Goal: Information Seeking & Learning: Find specific fact

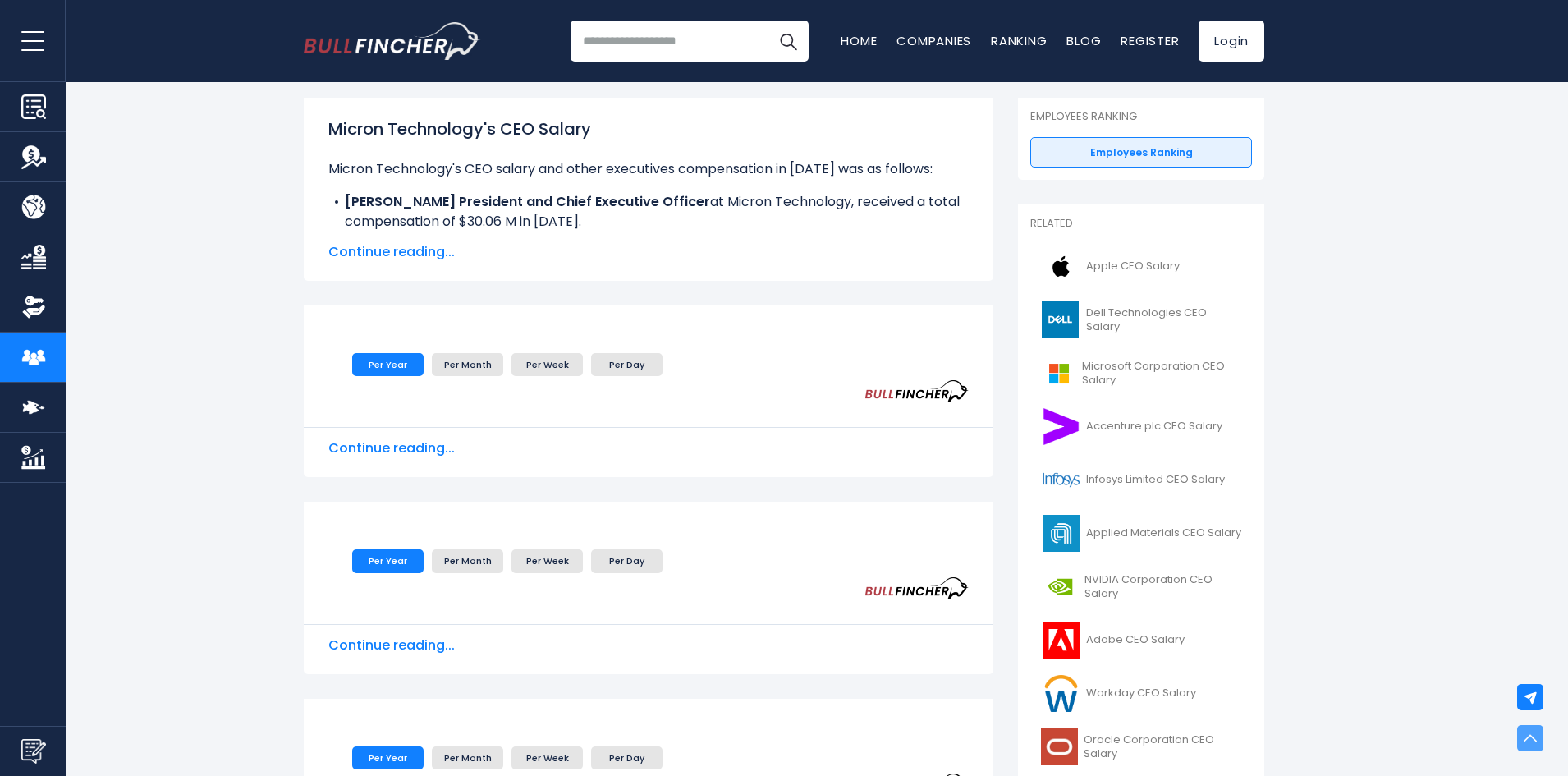
scroll to position [82, 0]
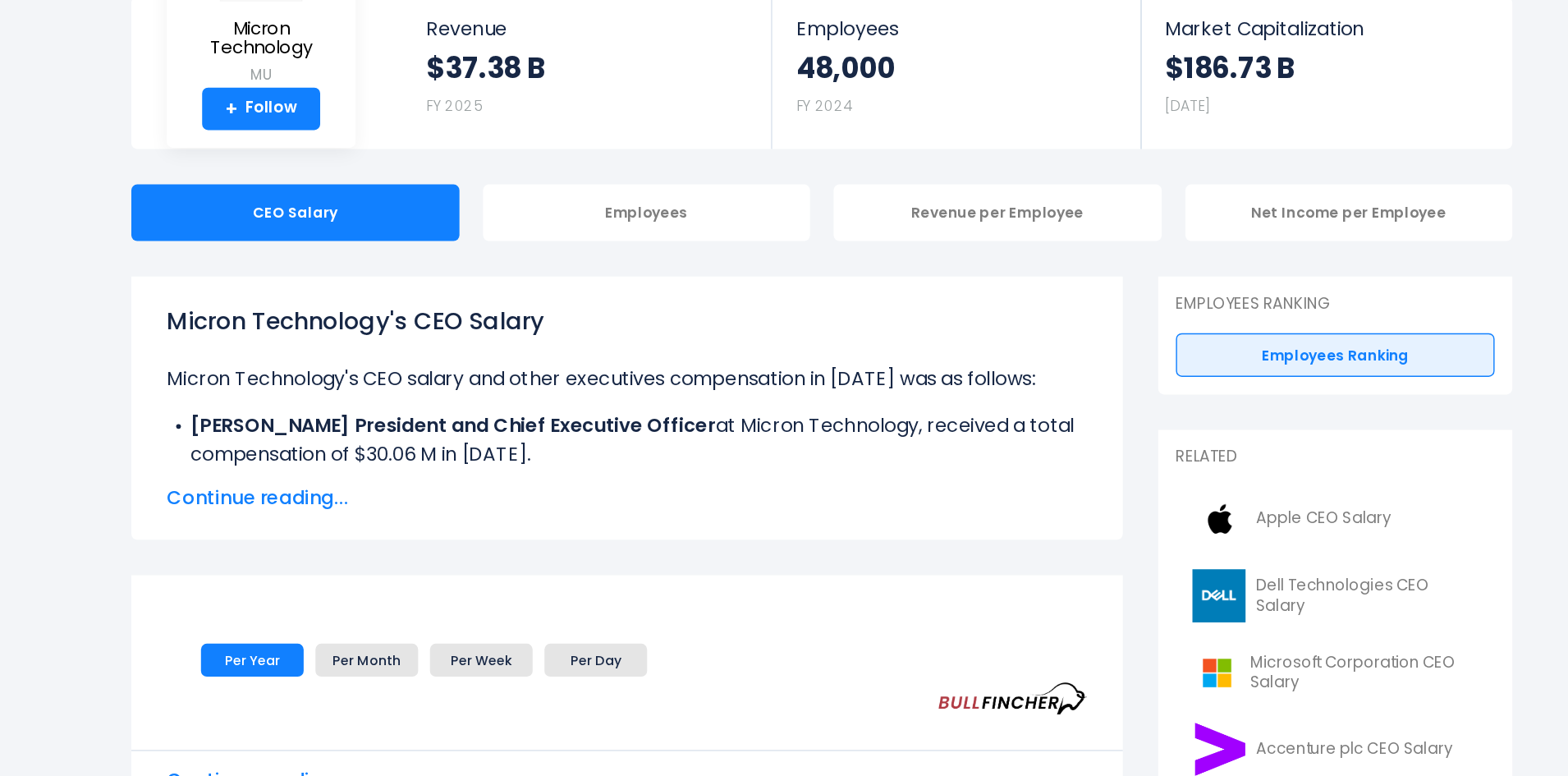
click at [440, 440] on span "Continue reading..." at bounding box center [648, 439] width 640 height 20
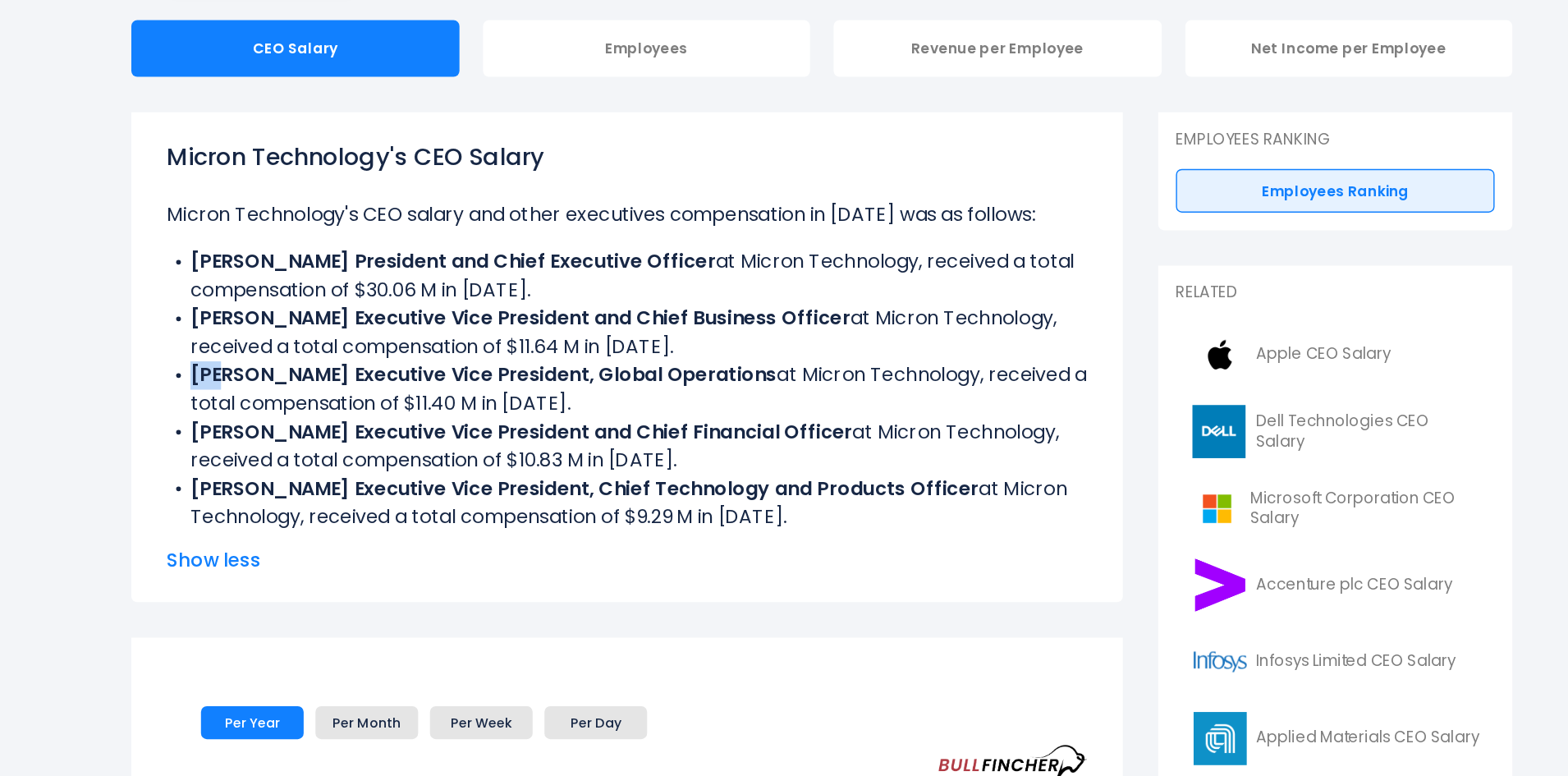
drag, startPoint x: 350, startPoint y: 469, endPoint x: 375, endPoint y: 467, distance: 25.1
click at [375, 467] on b "[PERSON_NAME] Executive Vice President, Global Operations" at bounding box center [549, 467] width 408 height 19
drag, startPoint x: 408, startPoint y: 468, endPoint x: 432, endPoint y: 467, distance: 24.0
click at [432, 467] on b "[PERSON_NAME] Executive Vice President, Global Operations" at bounding box center [549, 467] width 408 height 19
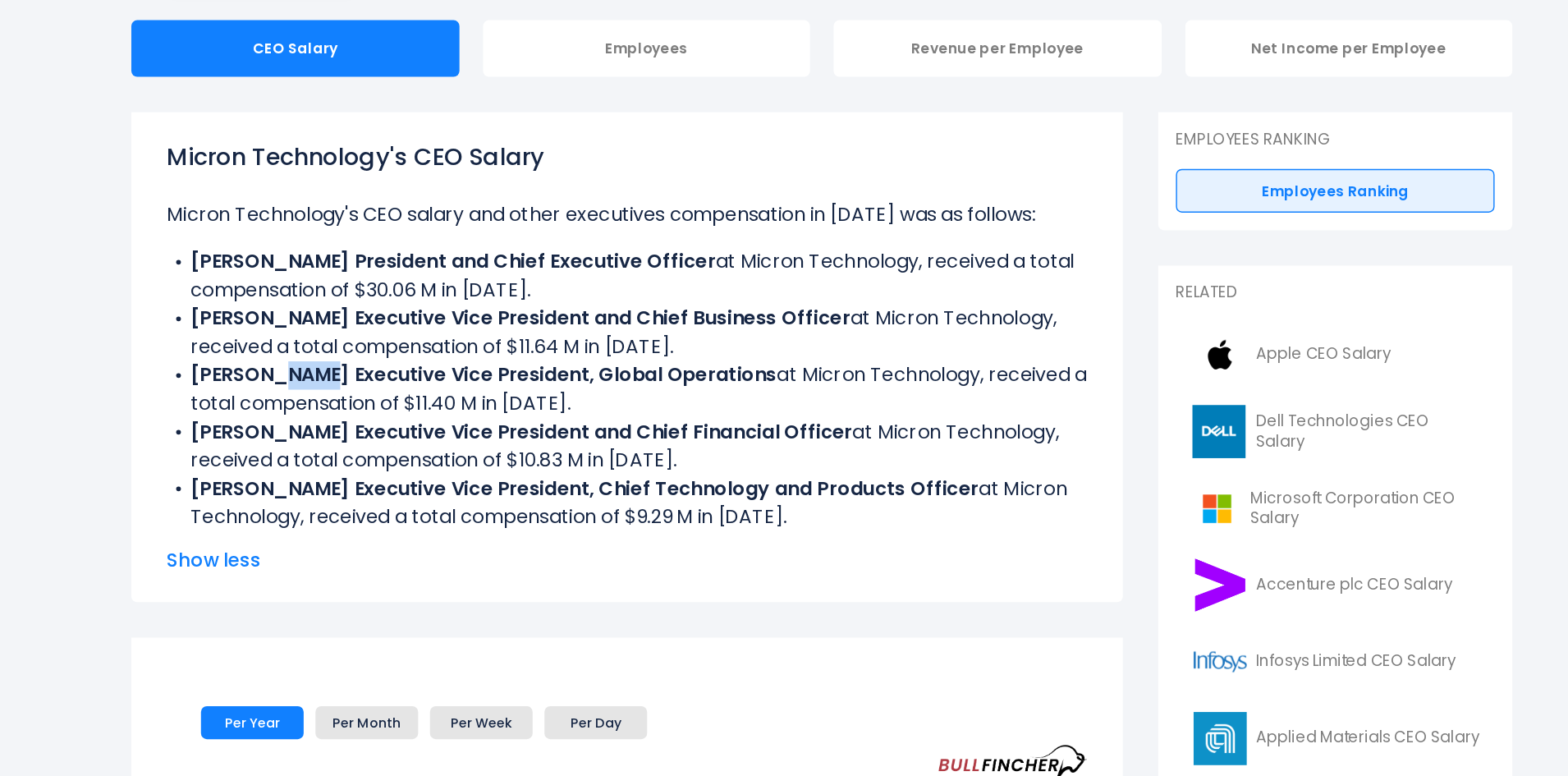
click at [432, 467] on b "[PERSON_NAME] Executive Vice President, Global Operations" at bounding box center [549, 467] width 408 height 19
drag, startPoint x: 451, startPoint y: 462, endPoint x: 473, endPoint y: 462, distance: 22.0
click at [472, 462] on b "[PERSON_NAME] Executive Vice President, Global Operations" at bounding box center [549, 467] width 408 height 19
click at [474, 462] on b "[PERSON_NAME] Executive Vice President, Global Operations" at bounding box center [549, 467] width 408 height 19
drag, startPoint x: 543, startPoint y: 464, endPoint x: 556, endPoint y: 464, distance: 13.0
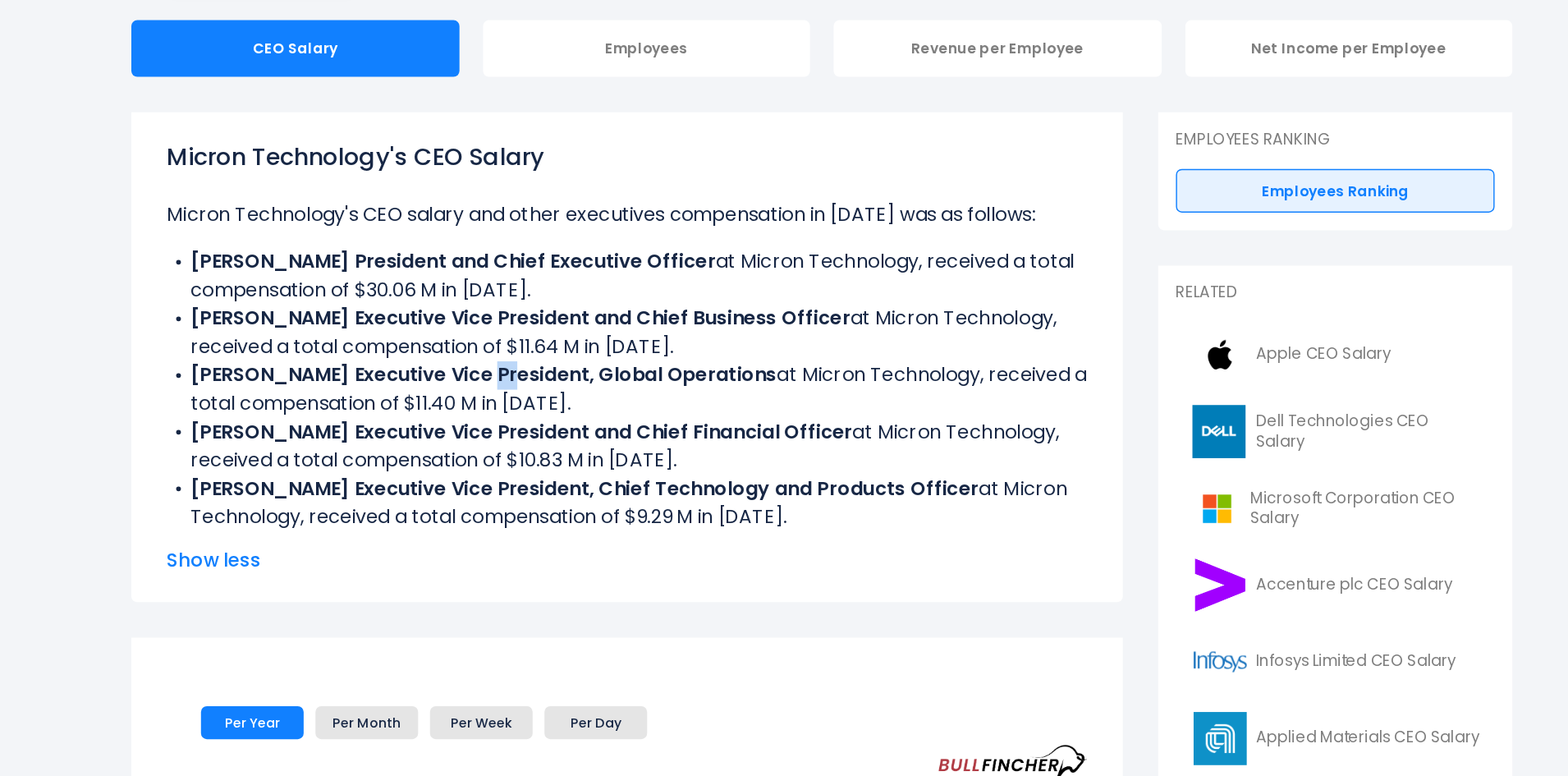
click at [556, 464] on b "[PERSON_NAME] Executive Vice President, Global Operations" at bounding box center [549, 467] width 408 height 19
click at [648, 466] on b "[PERSON_NAME] Executive Vice President, Global Operations" at bounding box center [549, 467] width 408 height 19
click at [651, 466] on b "[PERSON_NAME] Executive Vice President, Global Operations" at bounding box center [549, 467] width 408 height 19
